Goal: Task Accomplishment & Management: Use online tool/utility

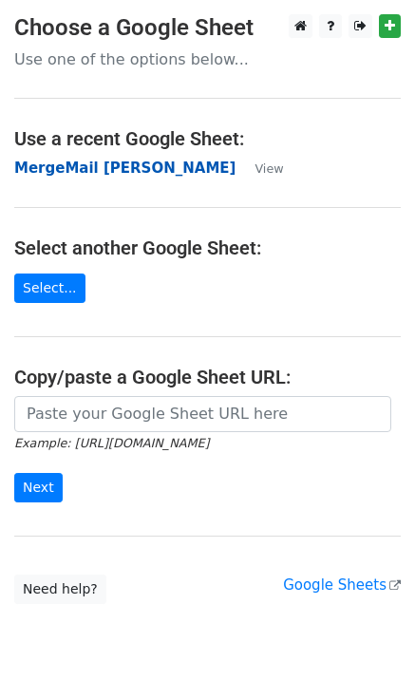
click at [133, 177] on strong "MergeMail Rebecca Bolton" at bounding box center [124, 167] width 221 height 17
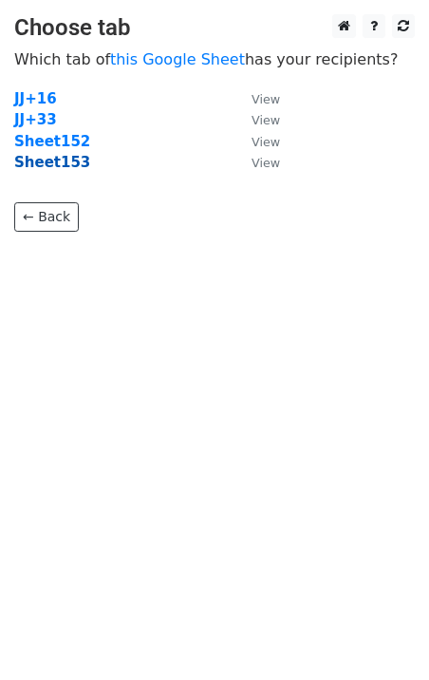
click at [66, 160] on strong "Sheet153" at bounding box center [52, 162] width 76 height 17
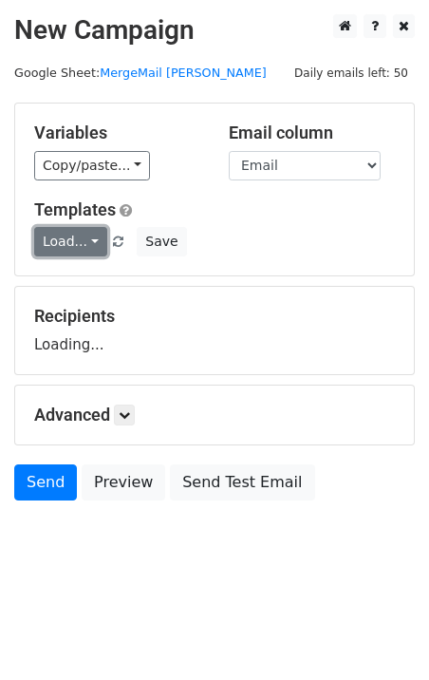
click at [68, 244] on link "Load..." at bounding box center [70, 241] width 73 height 29
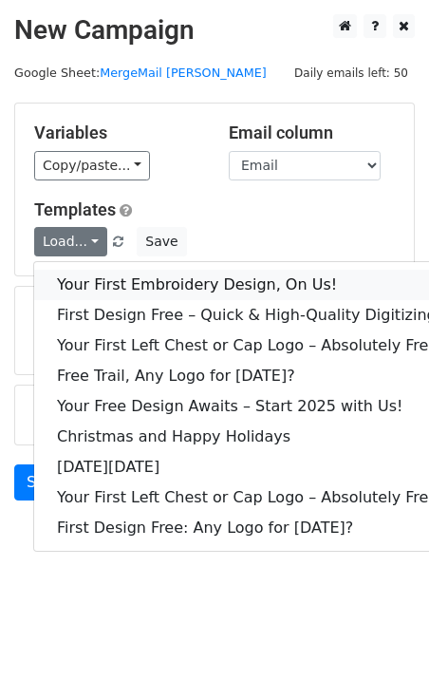
click at [102, 282] on link "Your First Embroidery Design, On Us!" at bounding box center [249, 285] width 431 height 30
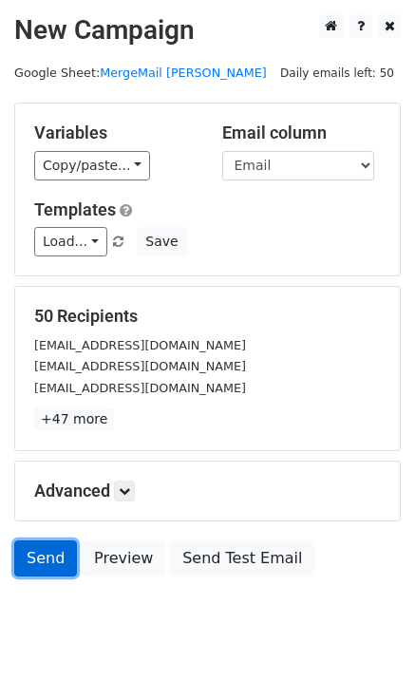
click at [44, 558] on link "Send" at bounding box center [45, 558] width 63 height 36
